Goal: Browse casually: Explore the website without a specific task or goal

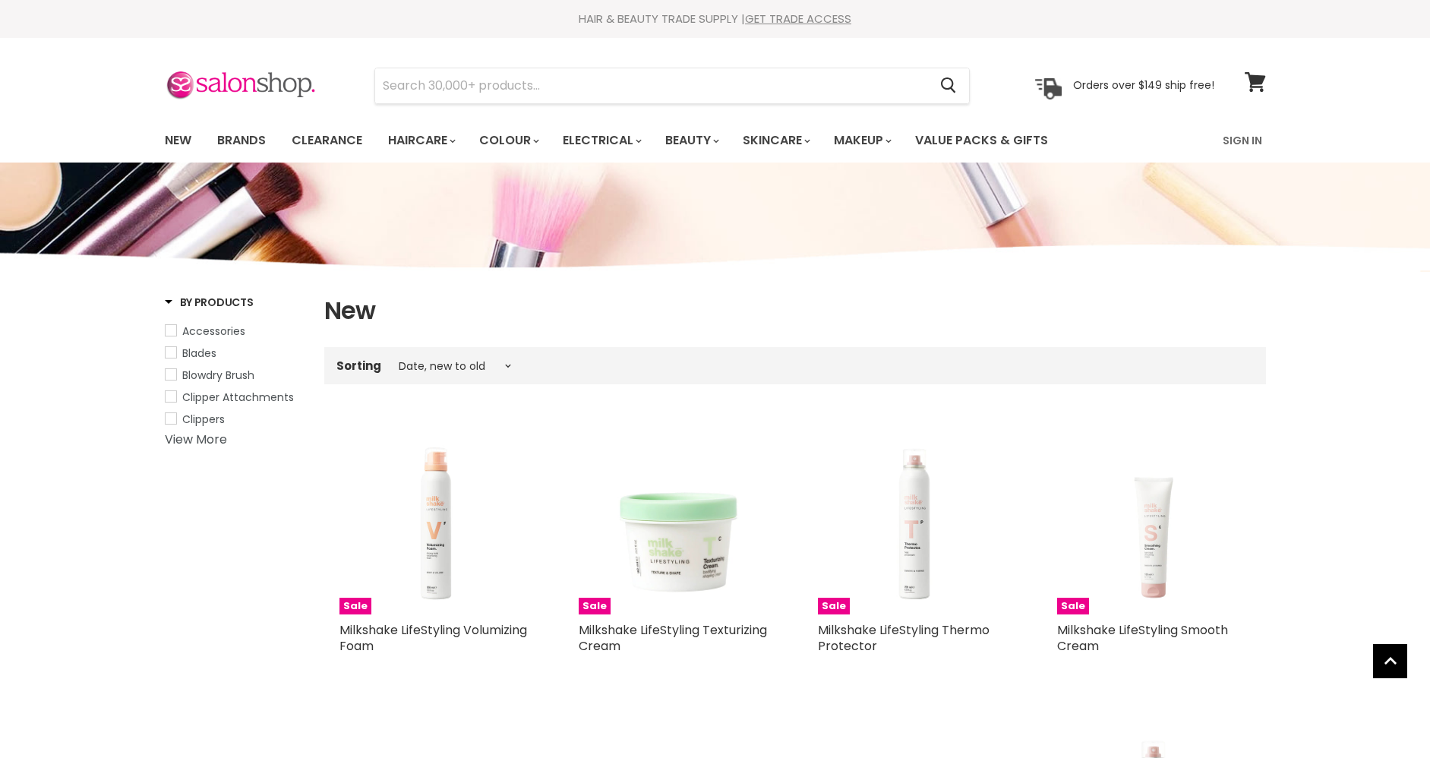
select select "created-descending"
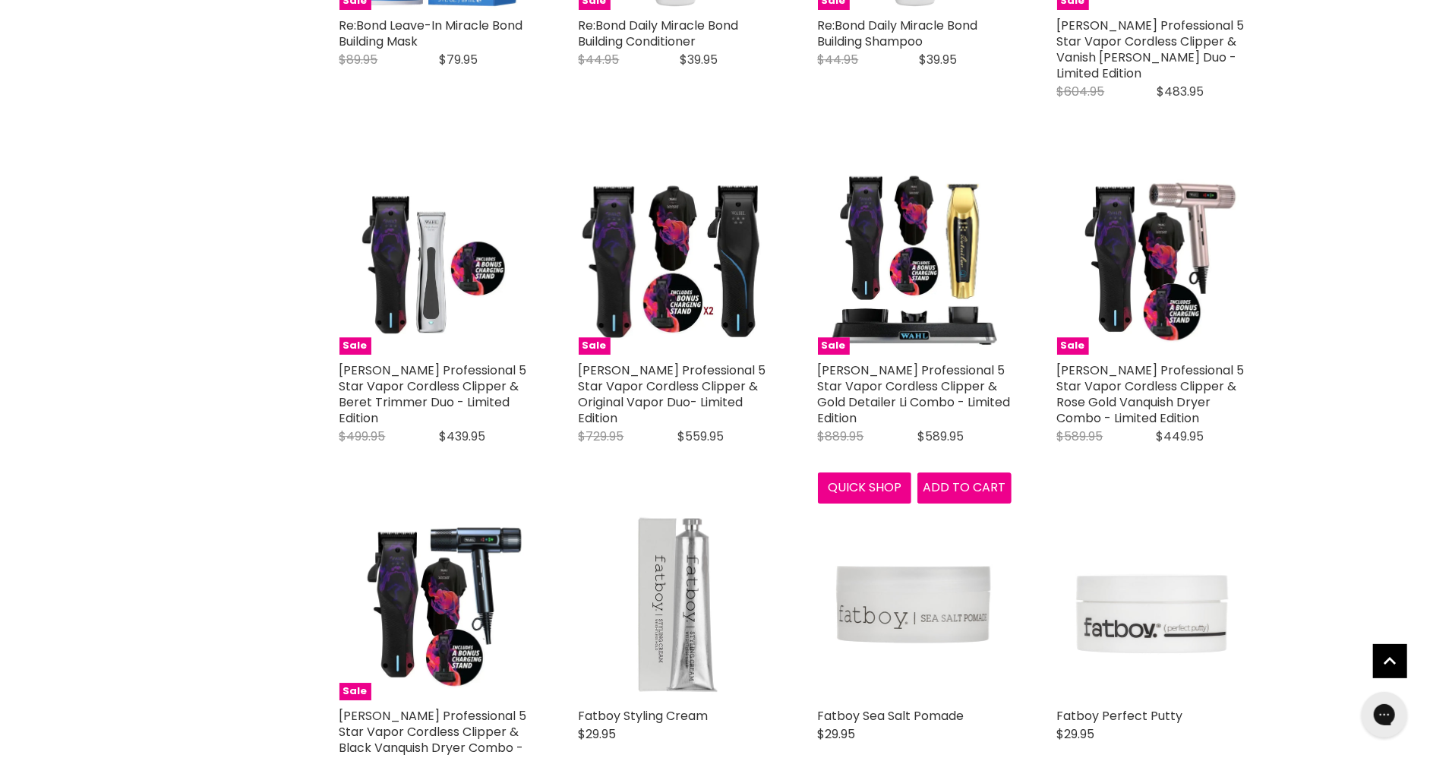
scroll to position [3417, 0]
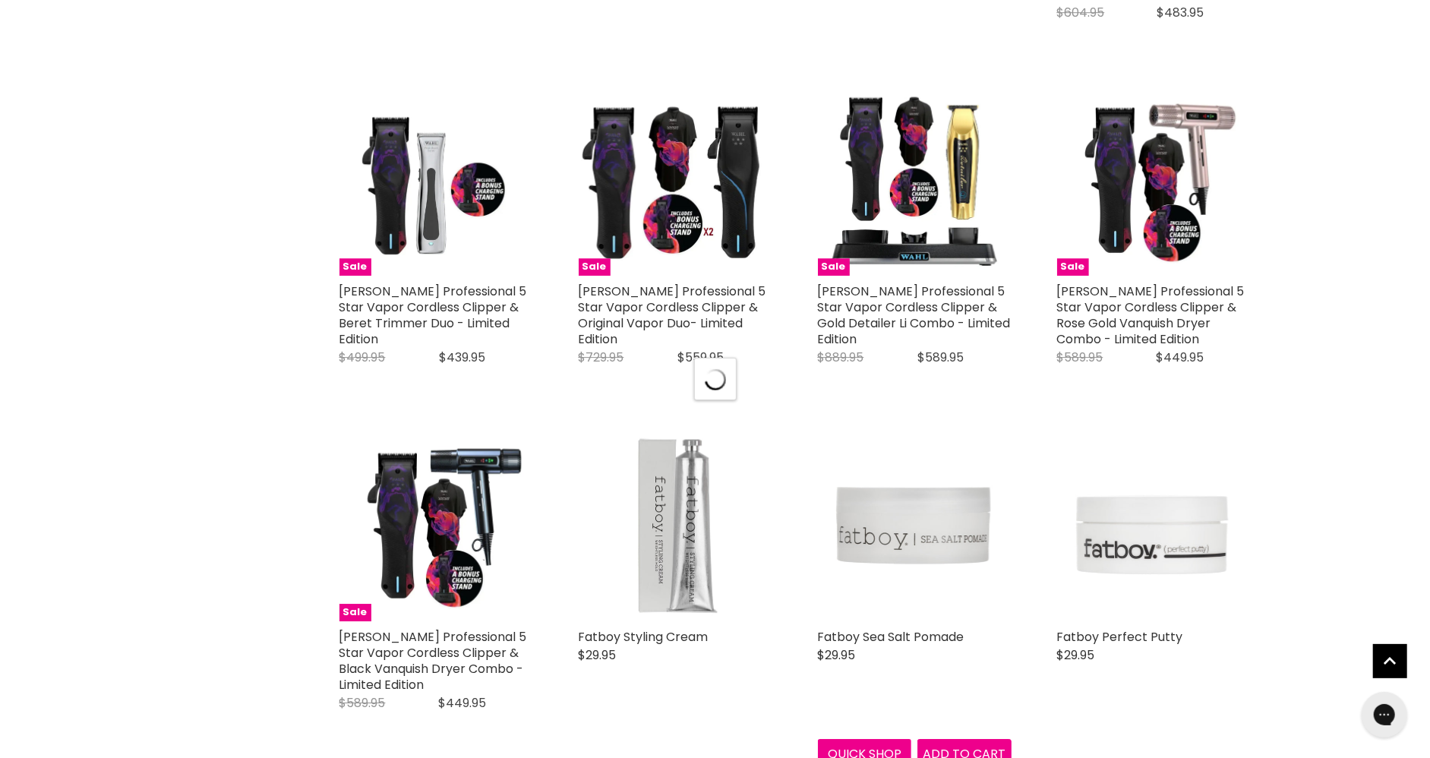
scroll to position [4053, 0]
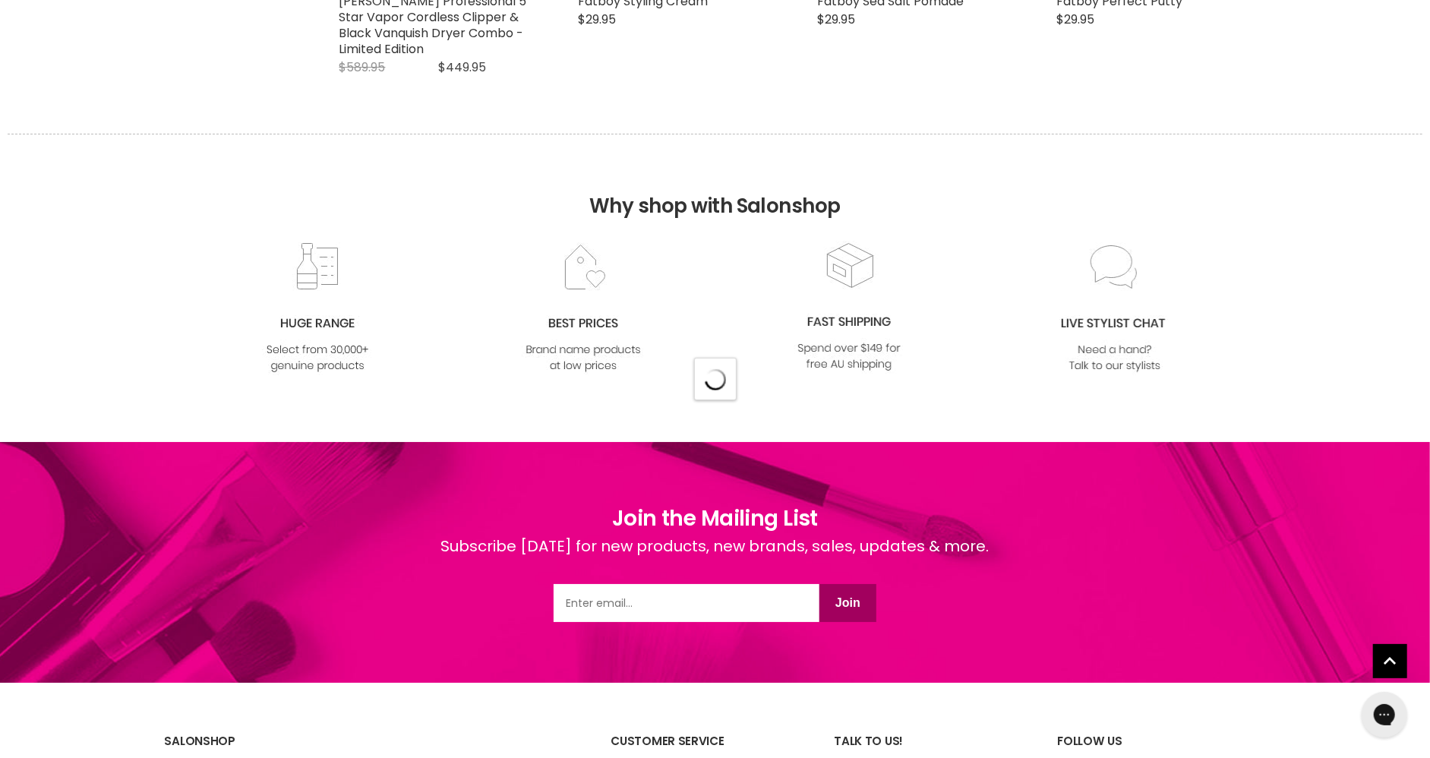
select select "created-descending"
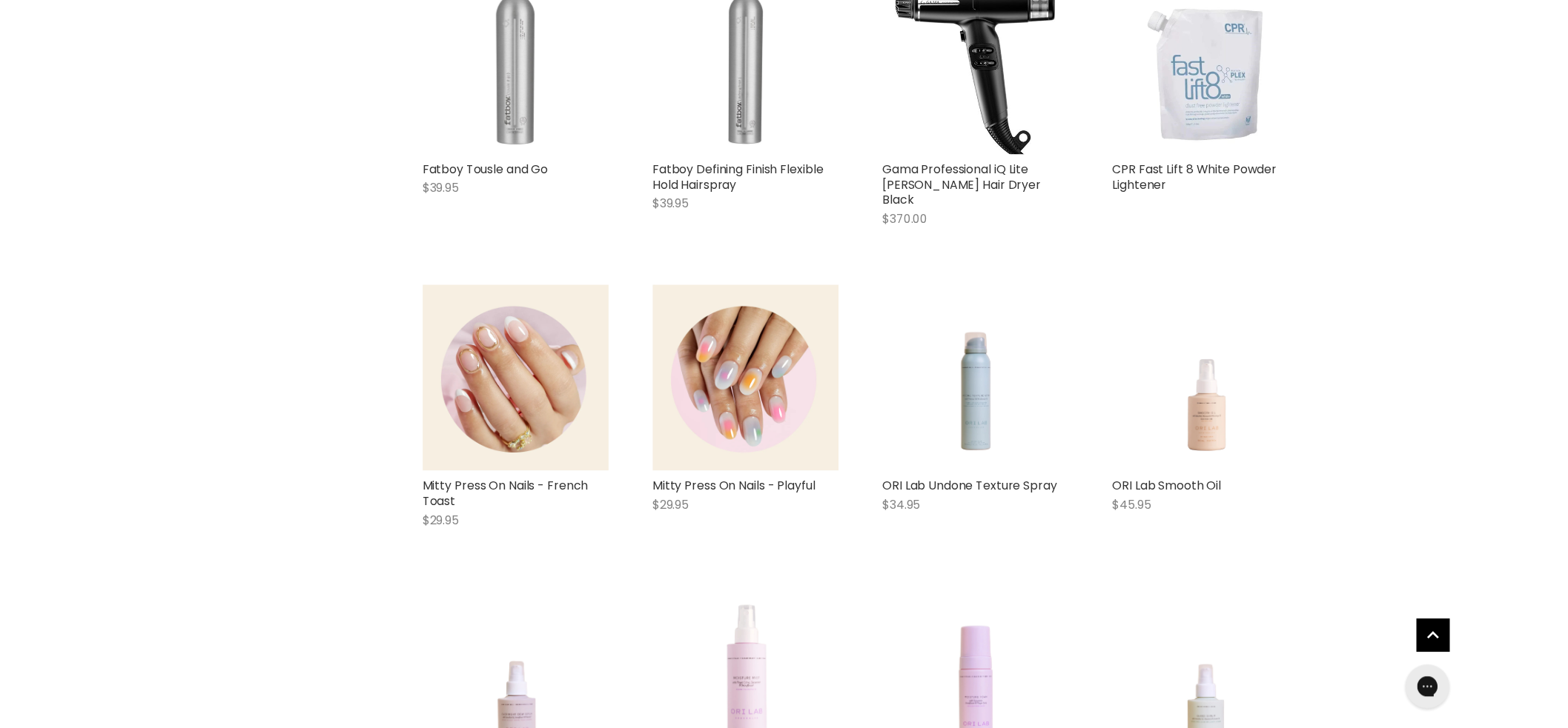
scroll to position [4427, 0]
